Goal: Task Accomplishment & Management: Manage account settings

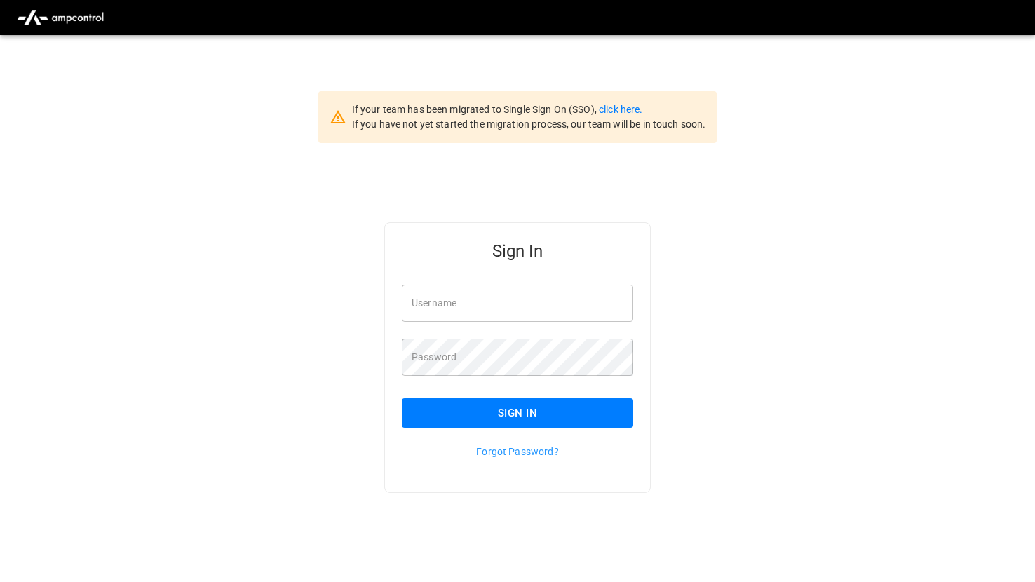
type input "*******"
click at [479, 415] on button "Sign In" at bounding box center [517, 412] width 231 height 29
